Goal: Book appointment/travel/reservation

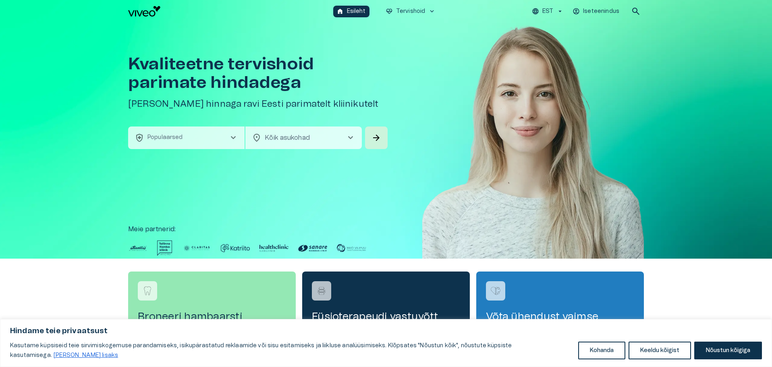
click at [232, 139] on span "chevron_right" at bounding box center [234, 138] width 10 height 10
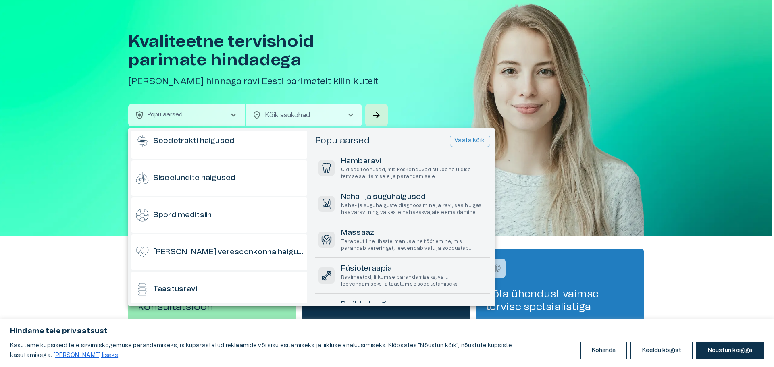
scroll to position [766, 0]
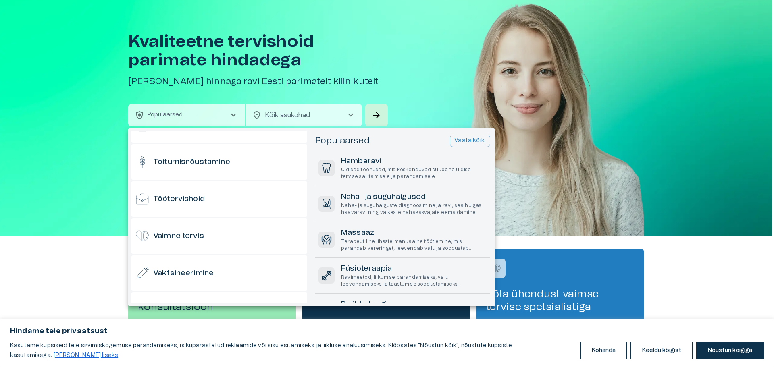
click at [404, 79] on div at bounding box center [387, 183] width 774 height 367
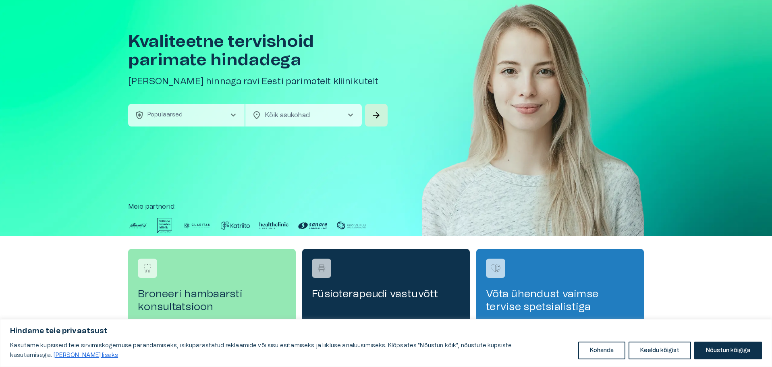
click at [348, 114] on span "chevron_right" at bounding box center [351, 115] width 10 height 10
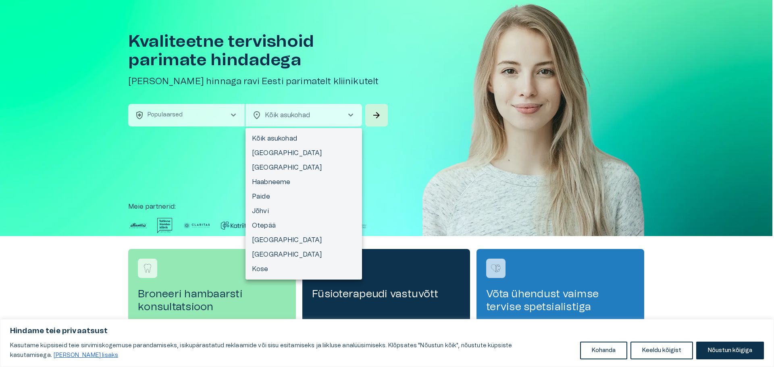
click at [235, 113] on div at bounding box center [387, 183] width 774 height 367
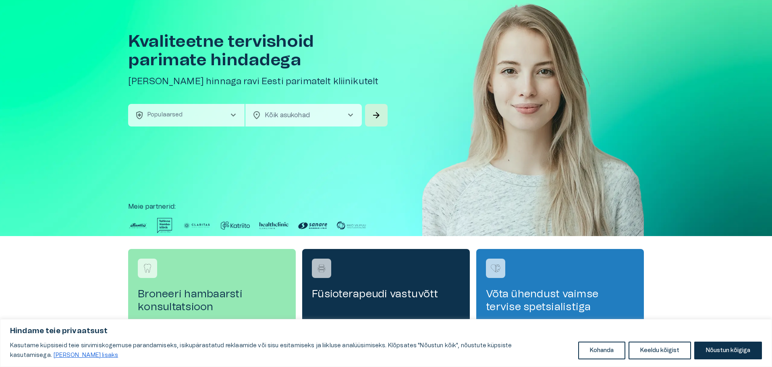
click at [234, 115] on span "chevron_right" at bounding box center [234, 115] width 10 height 10
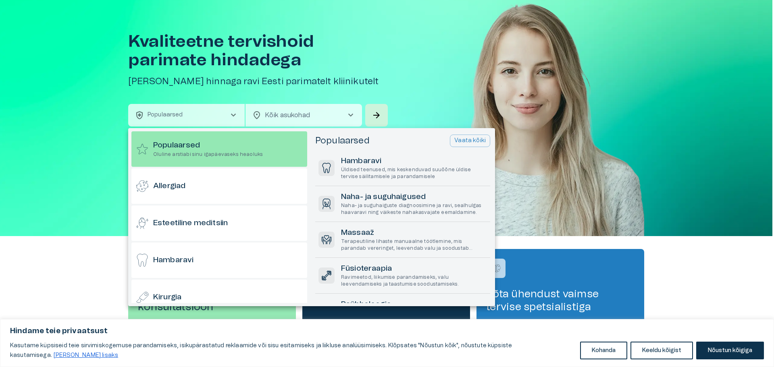
click at [139, 118] on div at bounding box center [387, 183] width 774 height 367
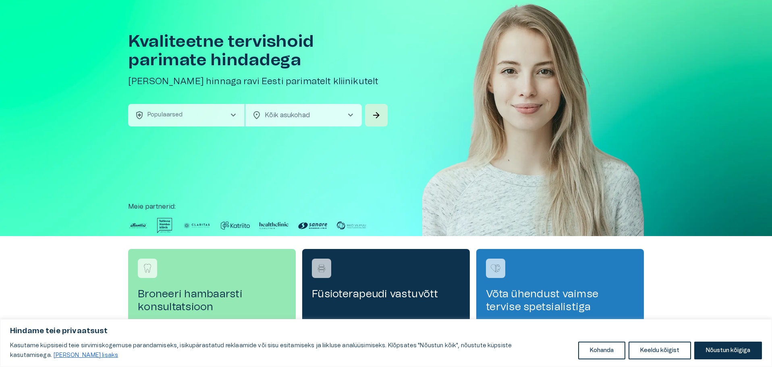
click at [229, 115] on span "chevron_right" at bounding box center [234, 115] width 10 height 10
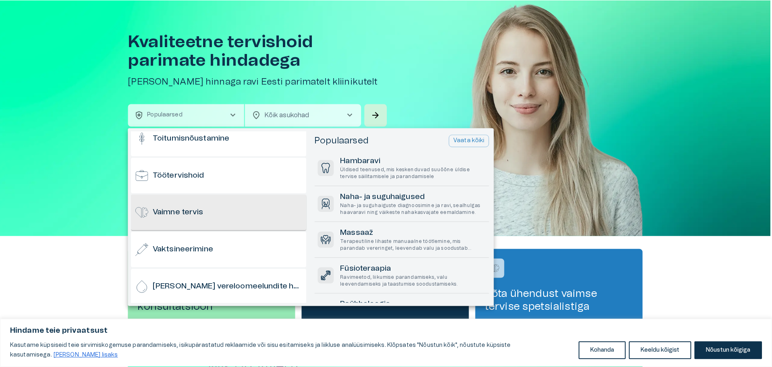
scroll to position [794, 0]
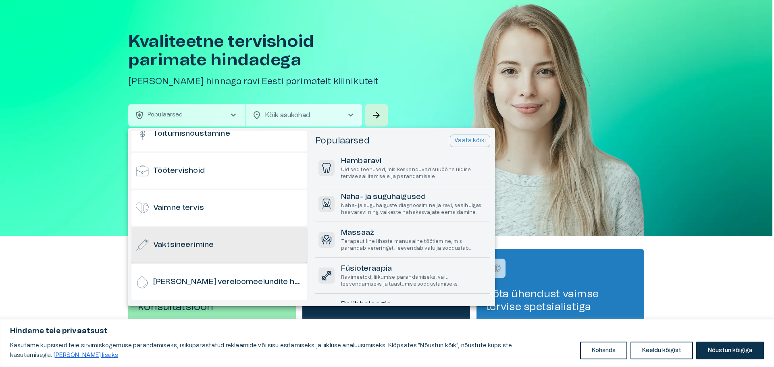
click at [200, 244] on h6 "Vaktsineerimine" at bounding box center [183, 245] width 60 height 11
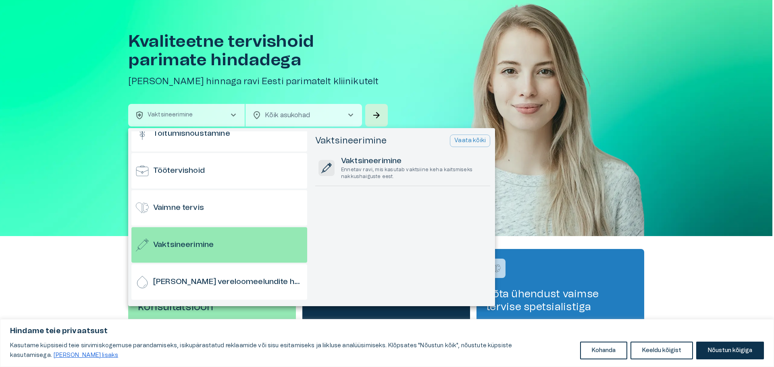
click at [633, 130] on div at bounding box center [387, 183] width 774 height 367
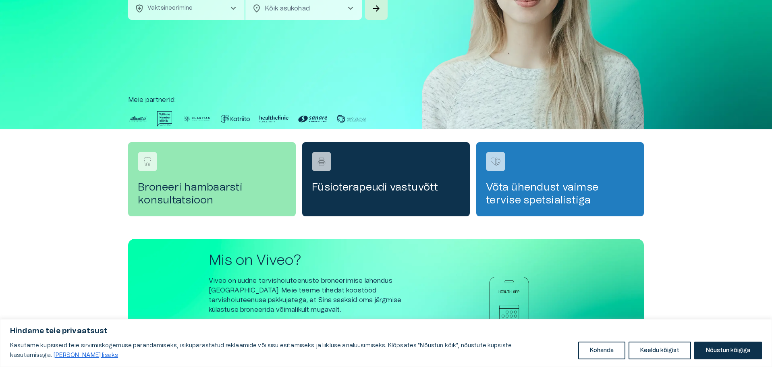
scroll to position [228, 0]
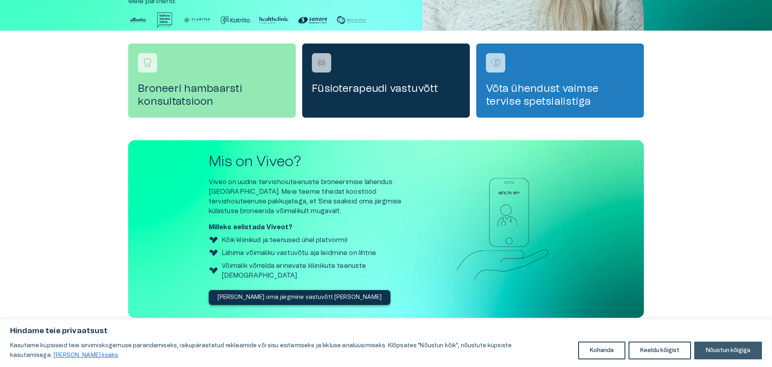
click at [737, 347] on button "Nõustun kõigiga" at bounding box center [729, 351] width 68 height 18
